Goal: Information Seeking & Learning: Check status

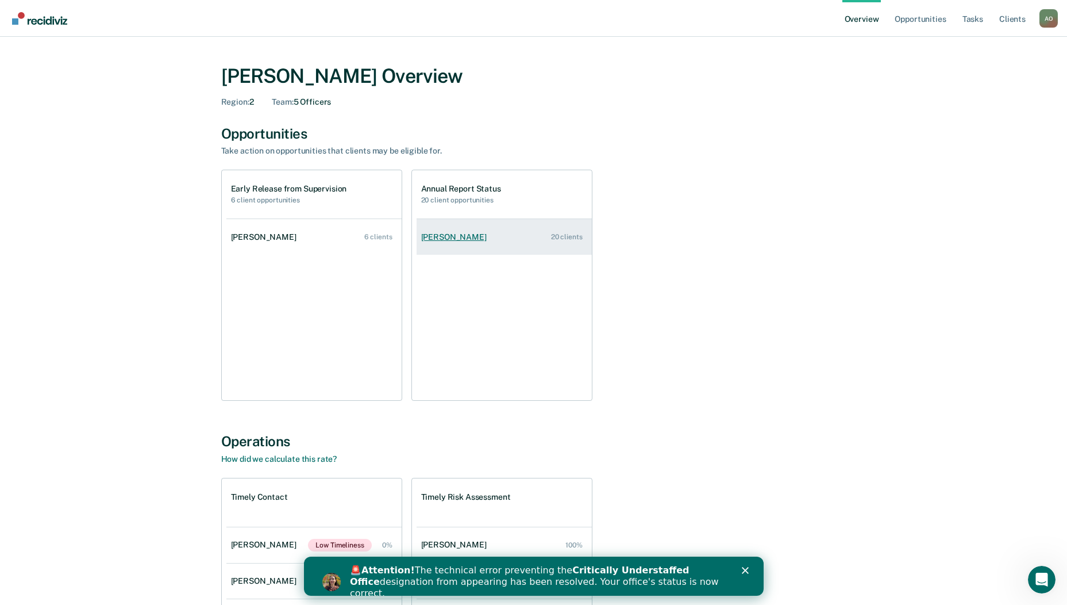
click at [460, 238] on div "Donald Davenport" at bounding box center [456, 237] width 70 height 10
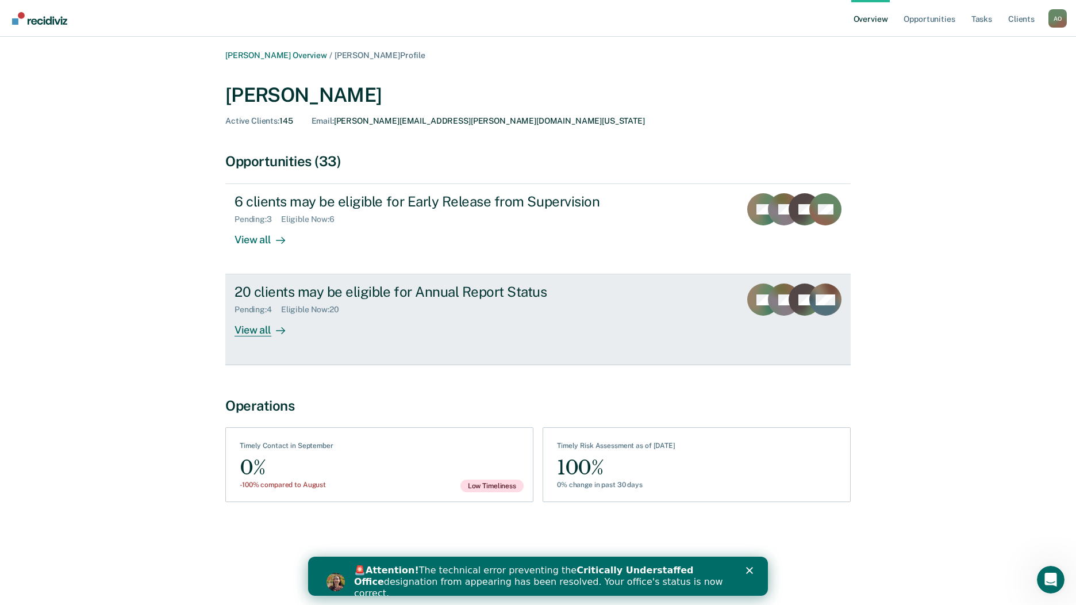
click at [263, 332] on div "View all" at bounding box center [266, 325] width 64 height 22
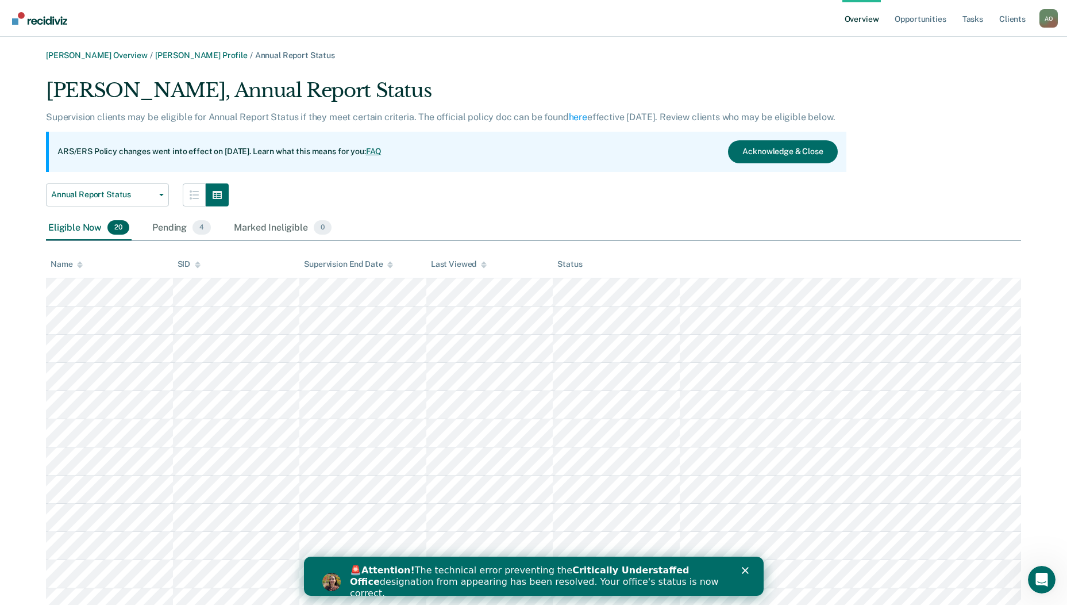
click at [66, 267] on div "Name" at bounding box center [67, 264] width 32 height 10
click at [279, 223] on div "Marked Ineligible 0" at bounding box center [283, 227] width 102 height 25
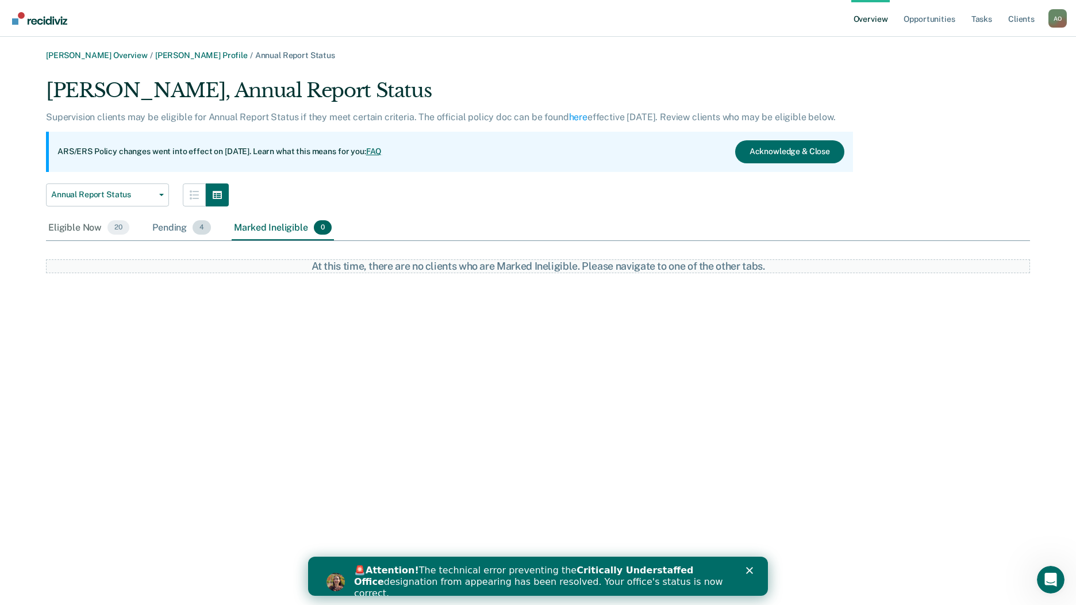
click at [178, 232] on div "Pending 4" at bounding box center [181, 227] width 63 height 25
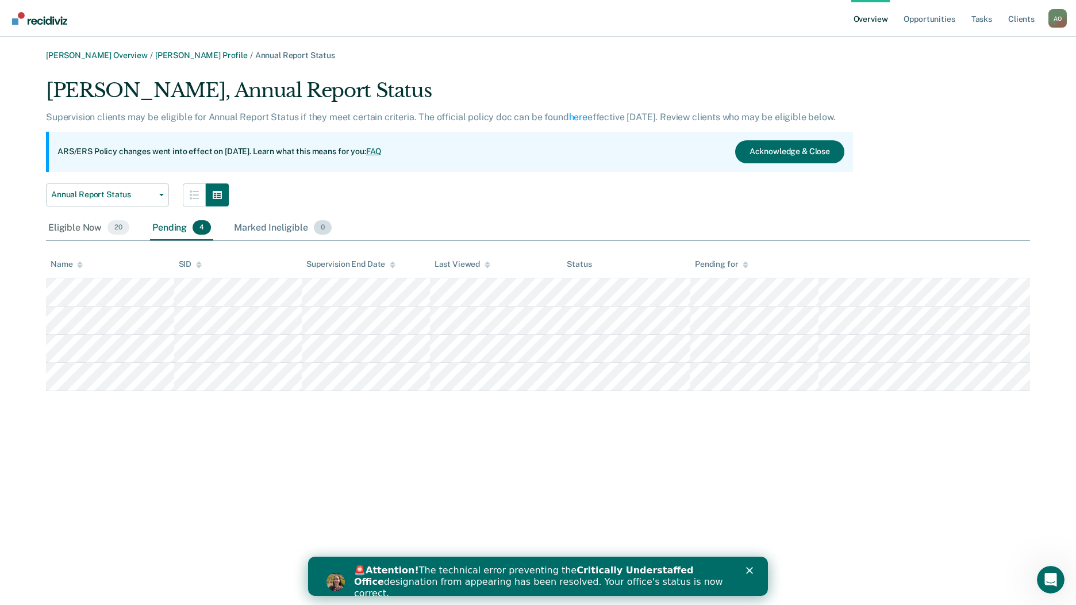
click at [245, 230] on div "Marked Ineligible 0" at bounding box center [283, 227] width 102 height 25
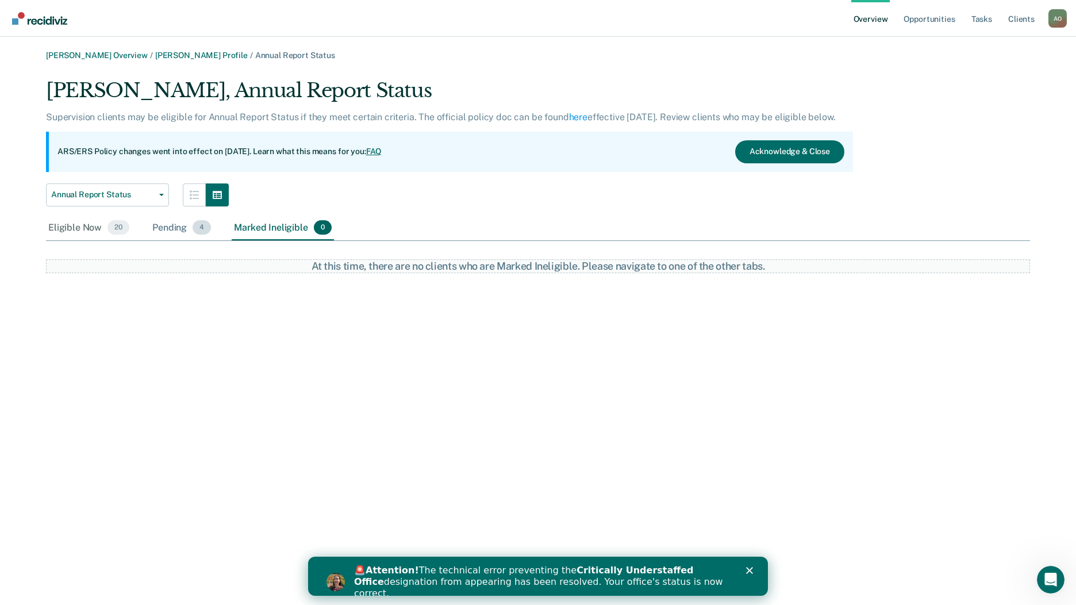
click at [171, 230] on div "Pending 4" at bounding box center [181, 227] width 63 height 25
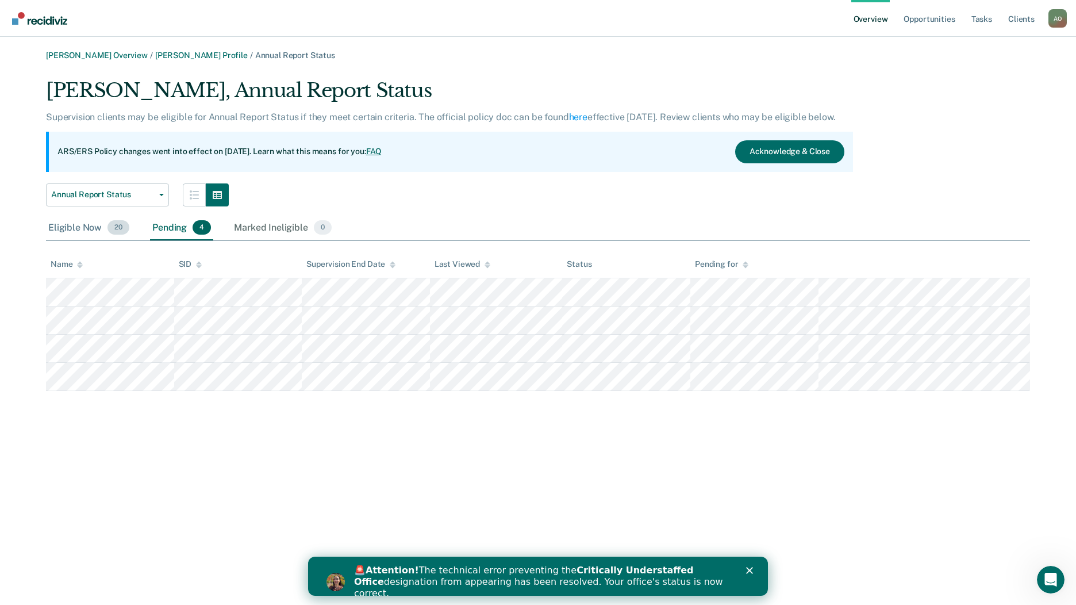
drag, startPoint x: 78, startPoint y: 225, endPoint x: 84, endPoint y: 226, distance: 6.4
click at [82, 227] on div "Eligible Now 20" at bounding box center [89, 227] width 86 height 25
